Goal: Find specific page/section: Find specific page/section

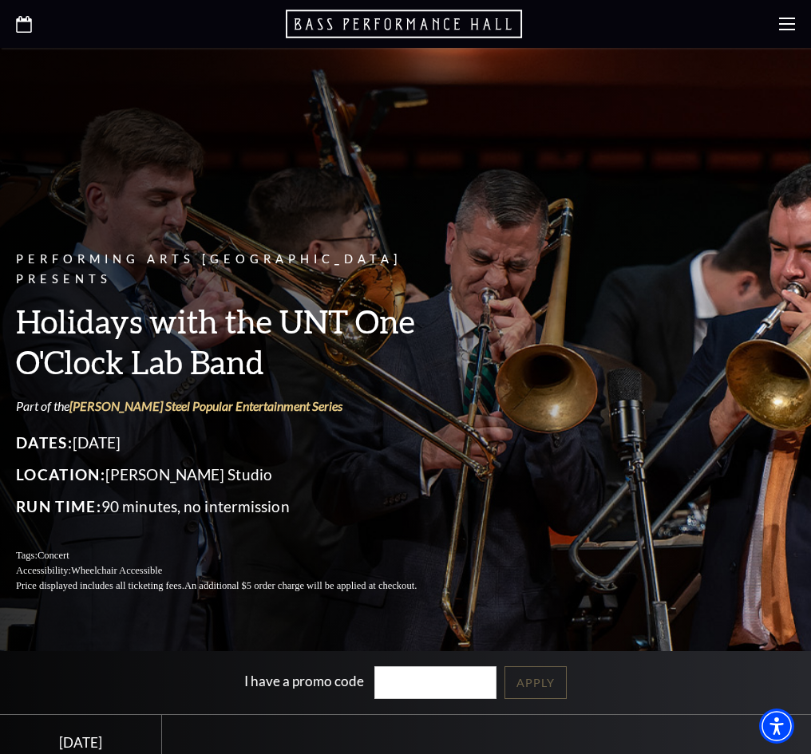
drag, startPoint x: 435, startPoint y: 533, endPoint x: 422, endPoint y: 529, distance: 13.4
click at [0, 0] on link "View Full Calendar" at bounding box center [0, 0] width 0 height 0
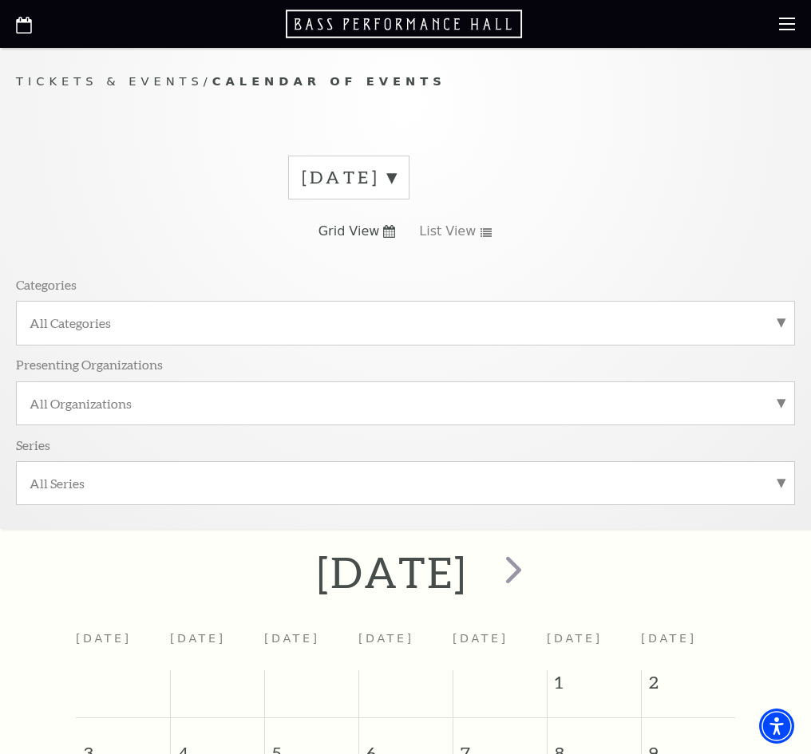
click at [396, 190] on label "[DATE]" at bounding box center [349, 177] width 94 height 25
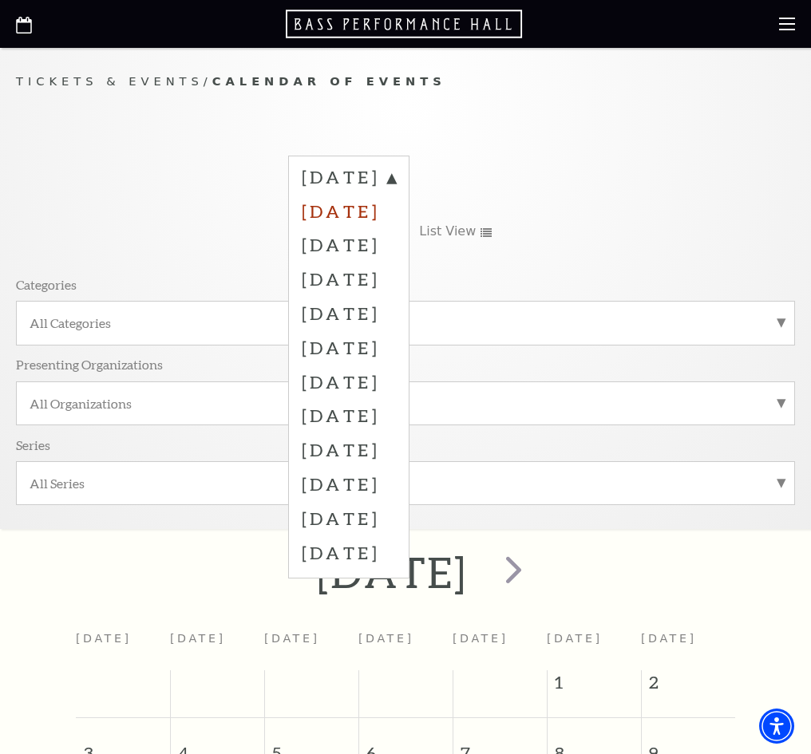
click at [387, 228] on label "[DATE]" at bounding box center [349, 211] width 94 height 34
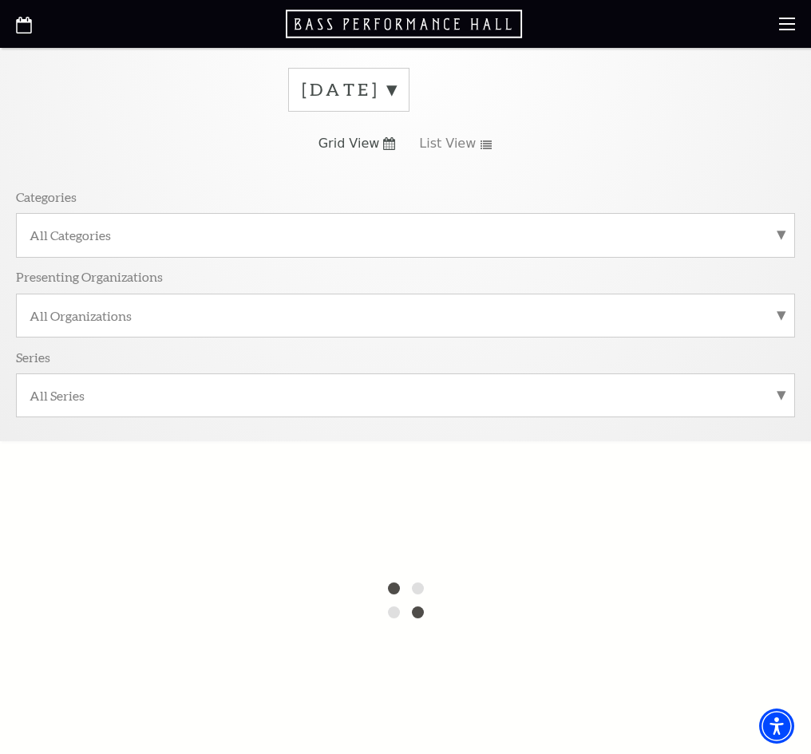
scroll to position [80, 0]
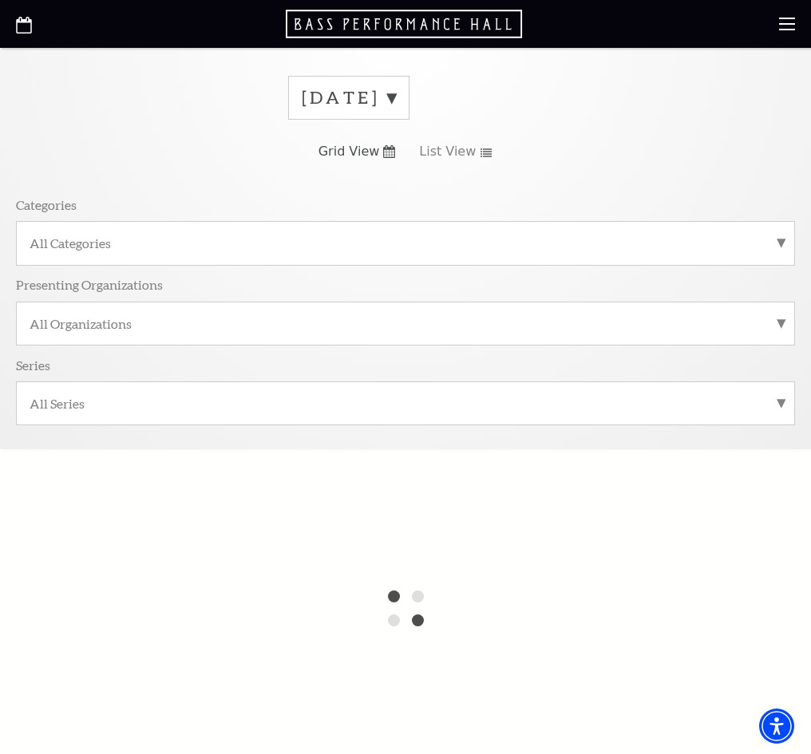
click at [387, 158] on icon at bounding box center [389, 151] width 12 height 13
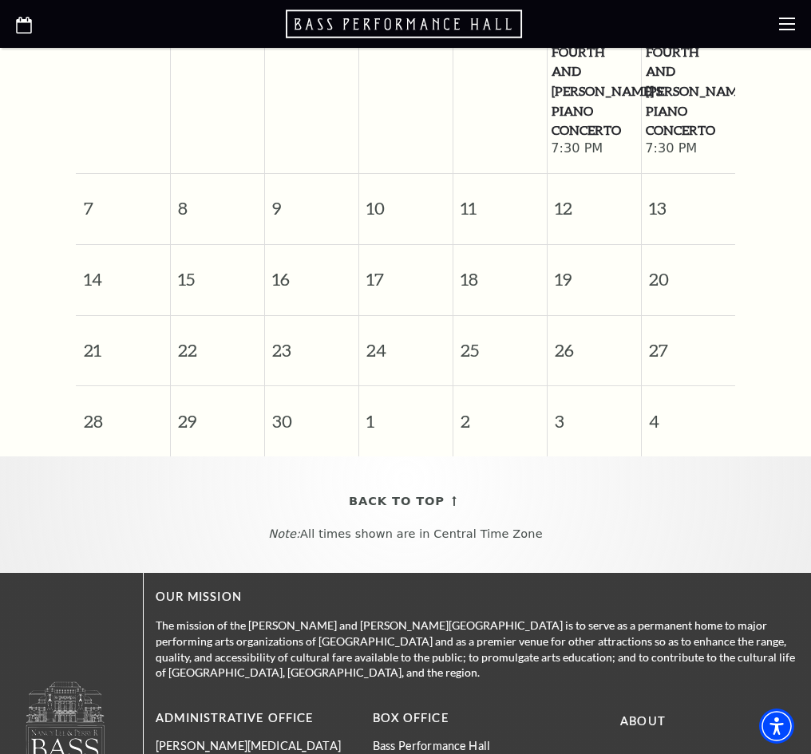
scroll to position [958, 0]
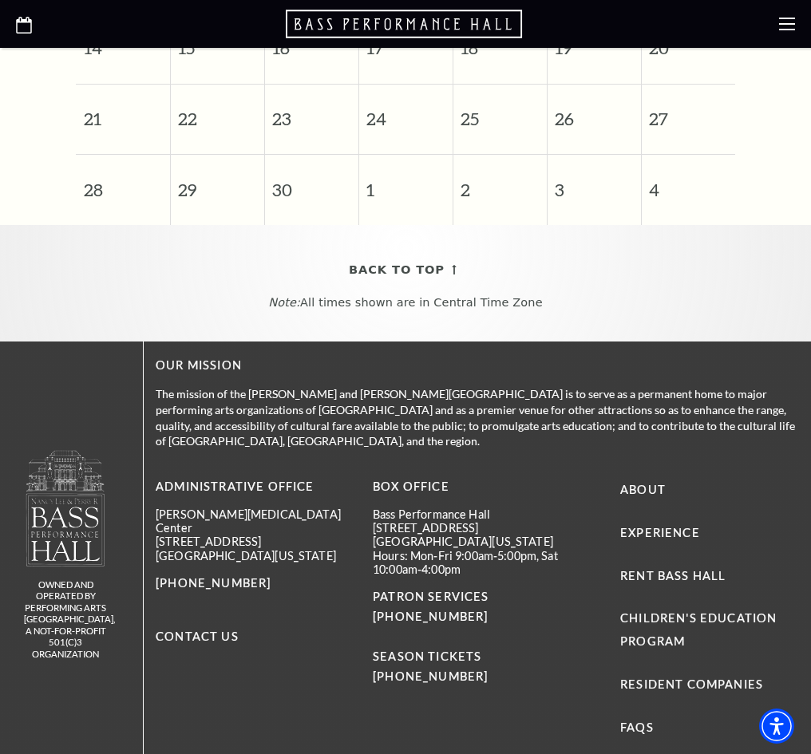
click at [560, 140] on span "26" at bounding box center [594, 112] width 93 height 55
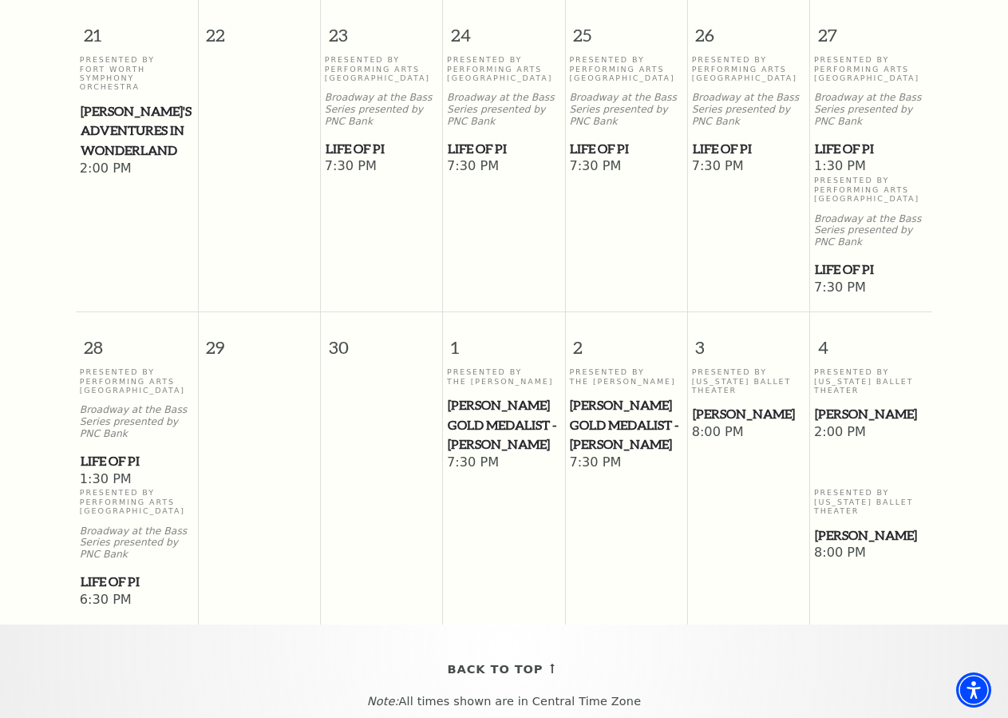
scroll to position [1182, 0]
